Goal: Task Accomplishment & Management: Manage account settings

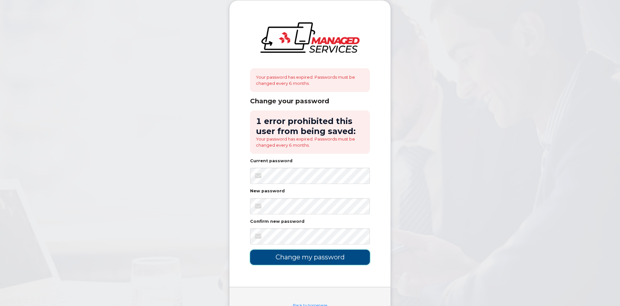
click at [302, 258] on input "Change my password" at bounding box center [310, 257] width 120 height 15
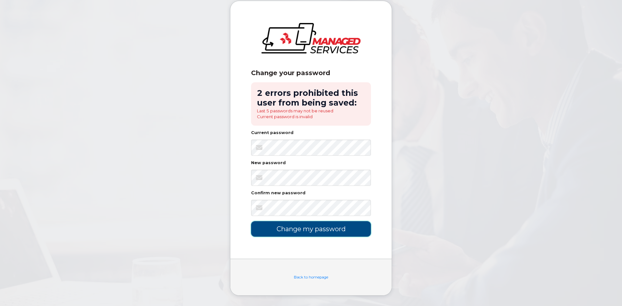
click at [304, 231] on input "Change my password" at bounding box center [311, 228] width 120 height 15
